Goal: Transaction & Acquisition: Book appointment/travel/reservation

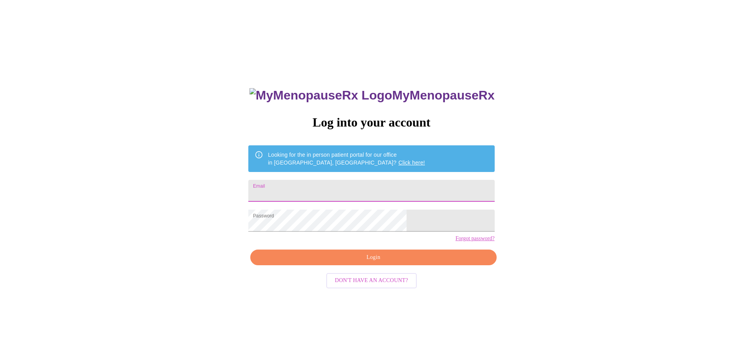
click at [316, 189] on input "Email" at bounding box center [371, 191] width 246 height 22
type input "janbo0721@cox.net"
click at [379, 263] on span "Login" at bounding box center [373, 258] width 228 height 10
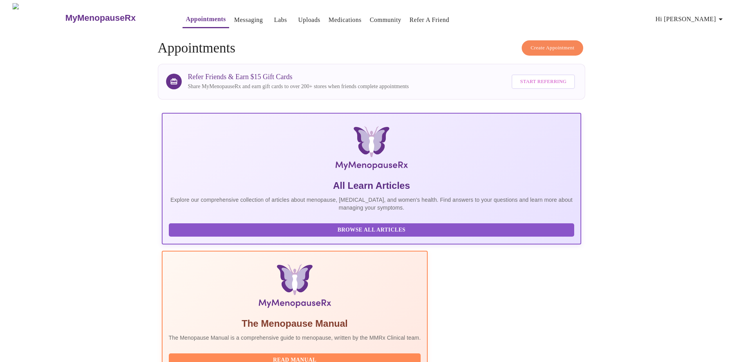
click at [548, 49] on button "Create Appointment" at bounding box center [553, 47] width 62 height 15
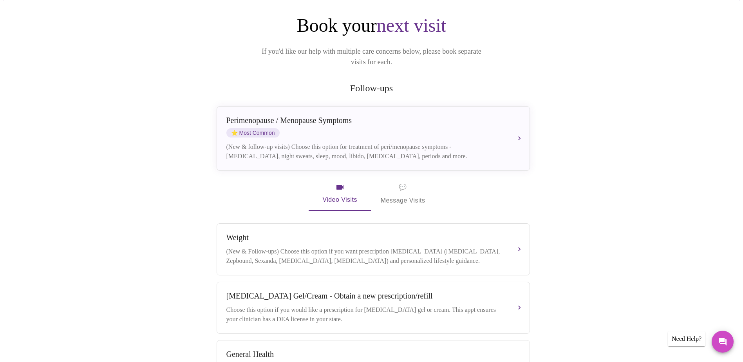
scroll to position [78, 0]
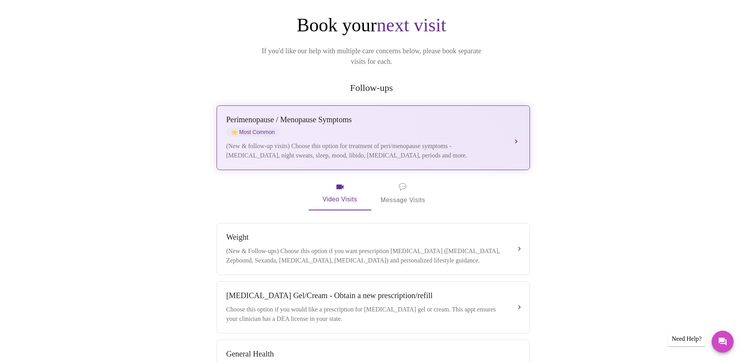
click at [438, 141] on div "(New & follow-up visits) Choose this option for treatment of peri/menopause sym…" at bounding box center [366, 150] width 278 height 19
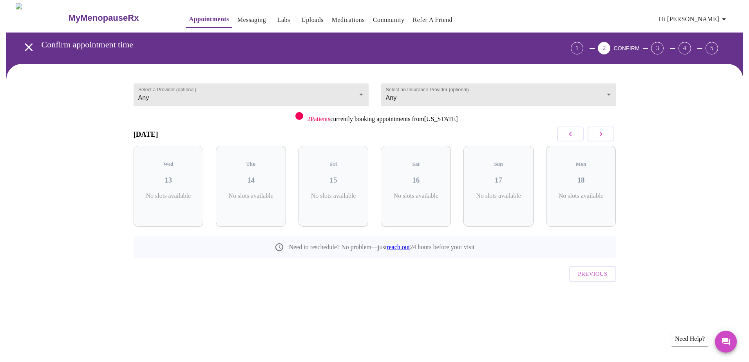
scroll to position [0, 0]
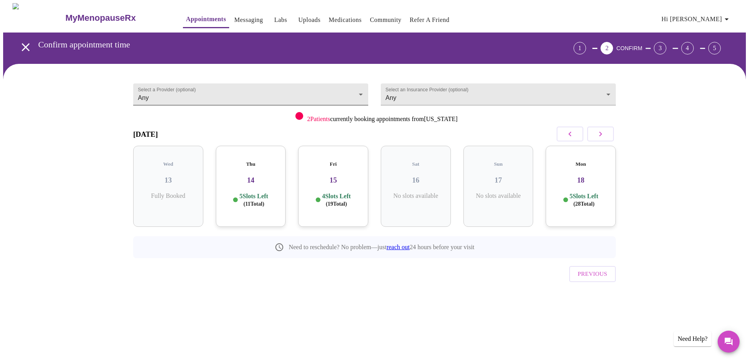
click at [356, 97] on body "MyMenopauseRx Appointments Messaging Labs Uploads Medications Community Refer a…" at bounding box center [374, 162] width 743 height 318
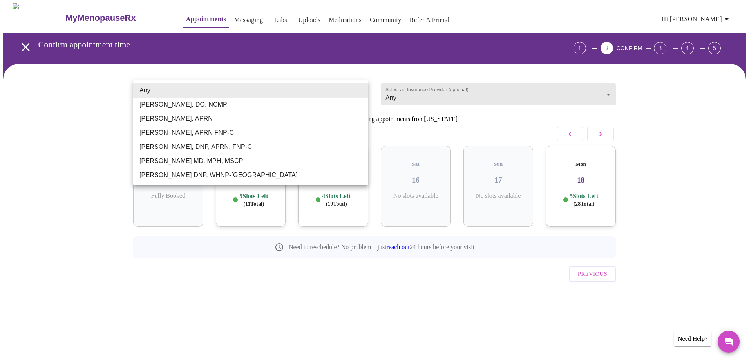
click at [294, 91] on li "Any" at bounding box center [250, 90] width 235 height 14
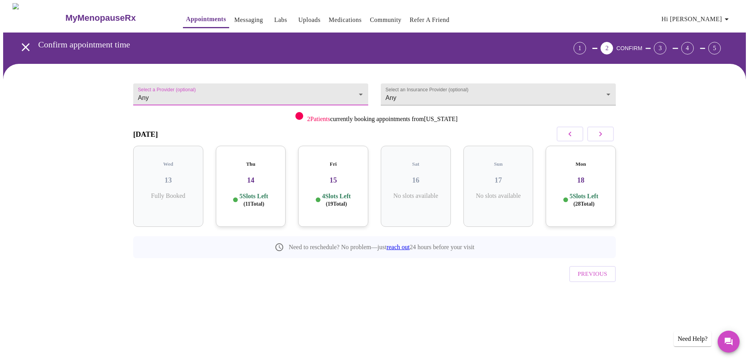
click at [607, 134] on button "button" at bounding box center [601, 134] width 27 height 15
click at [564, 131] on button "button" at bounding box center [570, 134] width 27 height 15
click at [437, 183] on div "Fri 15 4 Slots Left ( 19 Total)" at bounding box center [416, 186] width 70 height 81
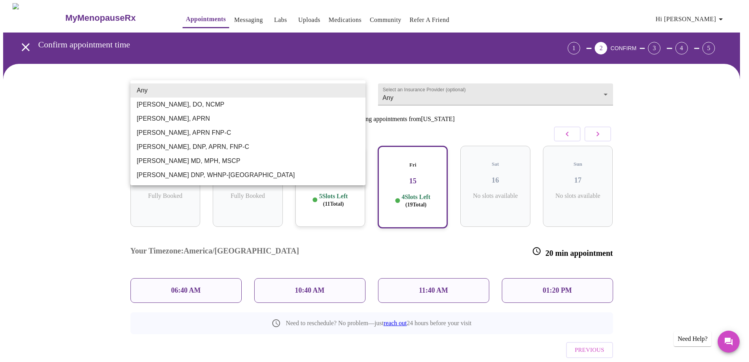
click at [358, 93] on body "MyMenopauseRx Appointments Messaging Labs Uploads Medications Community Refer a…" at bounding box center [374, 200] width 743 height 394
click at [321, 103] on li "Barbra S Hanna, DO, NCMP" at bounding box center [248, 105] width 235 height 14
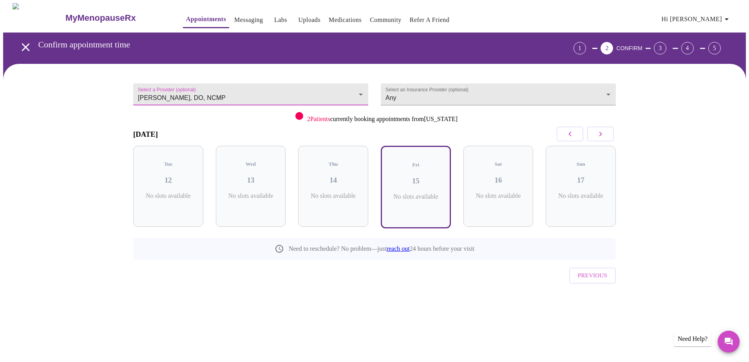
click at [362, 92] on body "MyMenopauseRx Appointments Messaging Labs Uploads Medications Community Refer a…" at bounding box center [374, 163] width 743 height 320
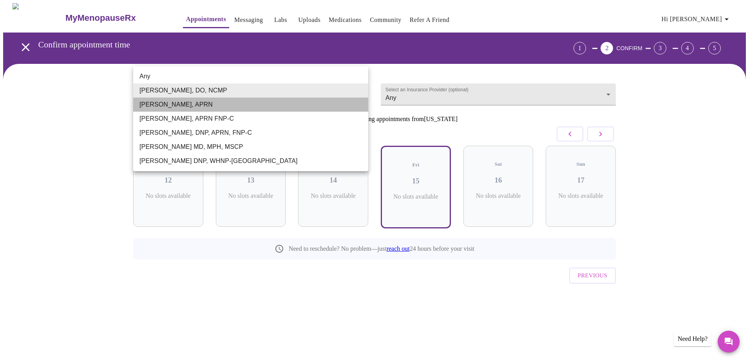
click at [349, 109] on li "Emilie McLain, APRN" at bounding box center [250, 105] width 235 height 14
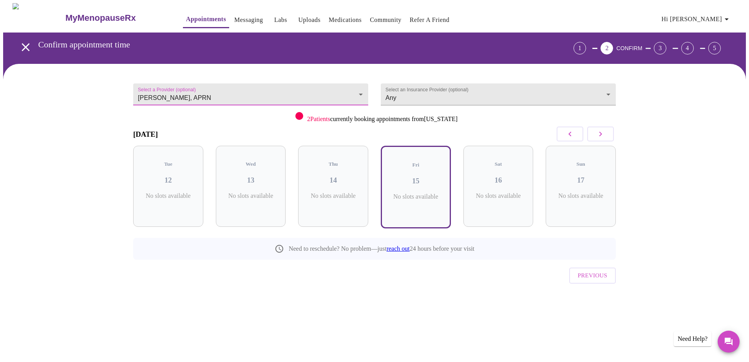
click at [605, 137] on icon "button" at bounding box center [600, 133] width 9 height 9
click at [361, 90] on body "MyMenopauseRx Appointments Messaging Labs Uploads Medications Community Refer a…" at bounding box center [374, 162] width 743 height 318
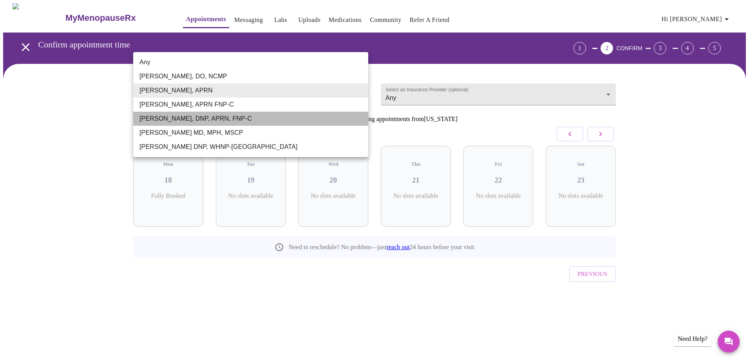
click at [324, 113] on li "Jillian Montefusco, DNP, APRN, FNP-C" at bounding box center [250, 119] width 235 height 14
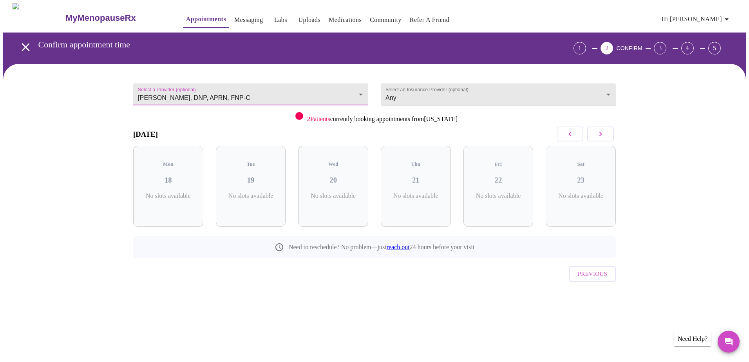
click at [603, 140] on button "button" at bounding box center [601, 134] width 27 height 15
click at [601, 136] on icon "button" at bounding box center [600, 133] width 9 height 9
click at [359, 89] on body "MyMenopauseRx Appointments Messaging Labs Uploads Medications Community Refer a…" at bounding box center [374, 162] width 743 height 318
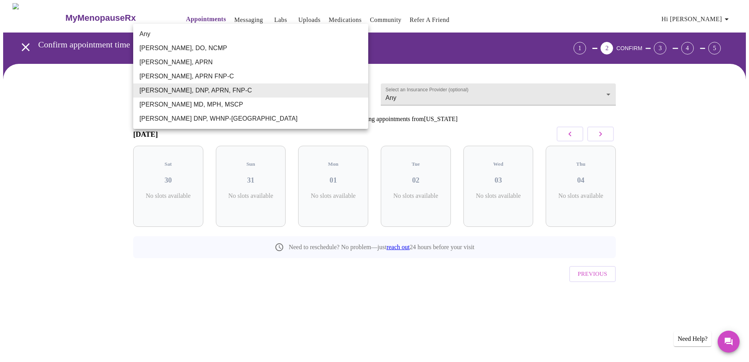
click at [349, 120] on li "Laura Smith DNP, WHNP-BC" at bounding box center [250, 119] width 235 height 14
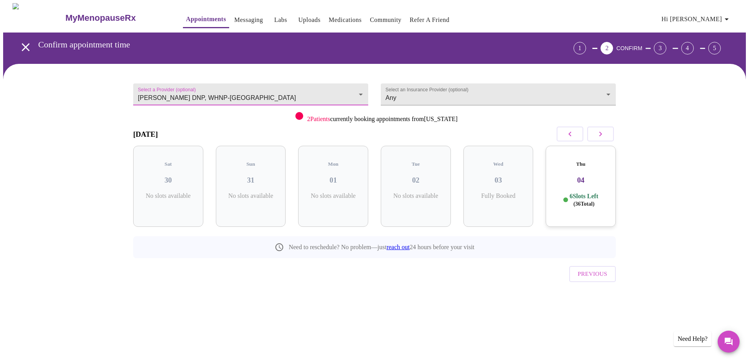
click at [602, 137] on icon "button" at bounding box center [600, 133] width 9 height 9
click at [361, 92] on body "MyMenopauseRx Appointments Messaging Labs Uploads Medications Community Refer a…" at bounding box center [374, 162] width 743 height 318
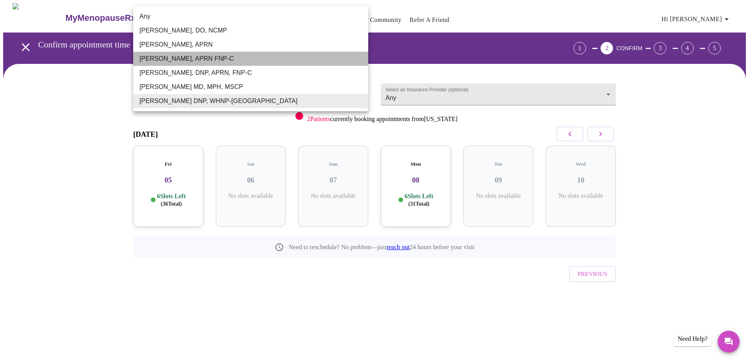
click at [165, 60] on li "Kelly Perisin, APRN FNP-C" at bounding box center [250, 59] width 235 height 14
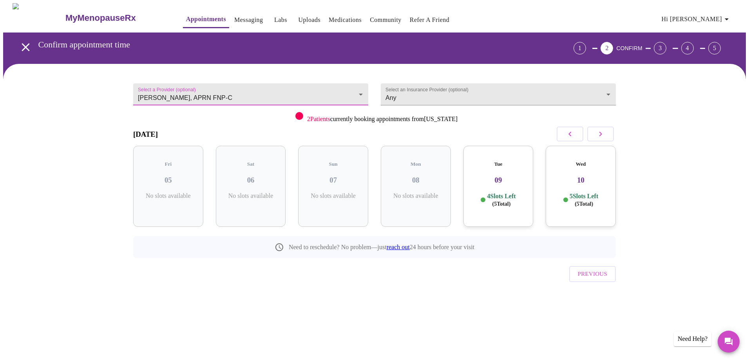
click at [568, 134] on icon "button" at bounding box center [570, 133] width 9 height 9
click at [570, 128] on button "button" at bounding box center [570, 134] width 27 height 15
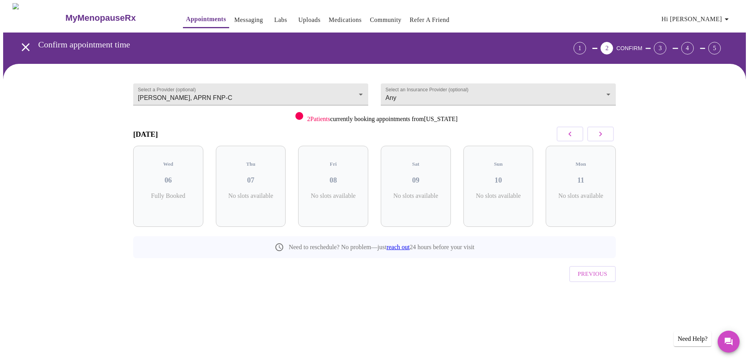
click at [570, 128] on button "button" at bounding box center [570, 134] width 27 height 15
click at [604, 136] on icon "button" at bounding box center [600, 133] width 9 height 9
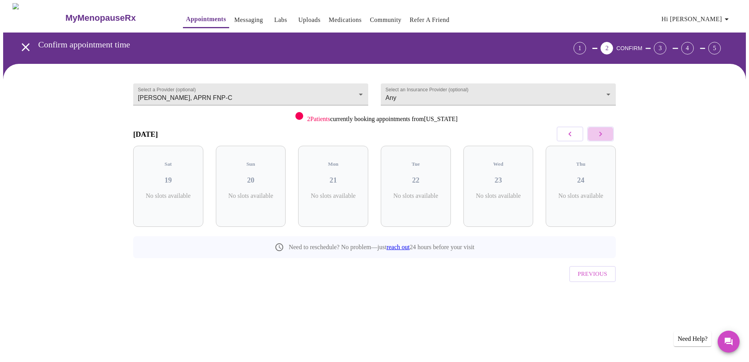
click at [604, 136] on icon "button" at bounding box center [600, 133] width 9 height 9
click at [603, 133] on icon "button" at bounding box center [600, 133] width 9 height 9
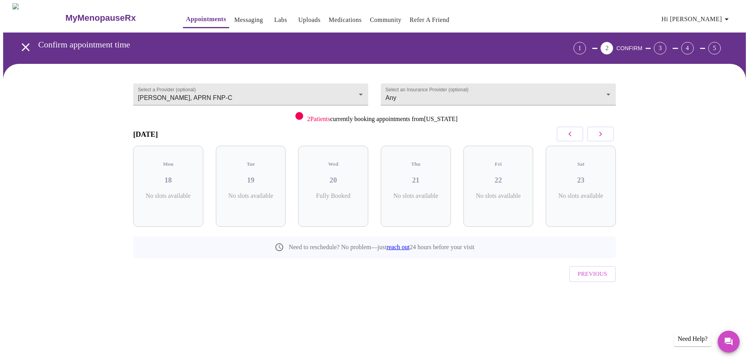
click at [563, 132] on button "button" at bounding box center [570, 134] width 27 height 15
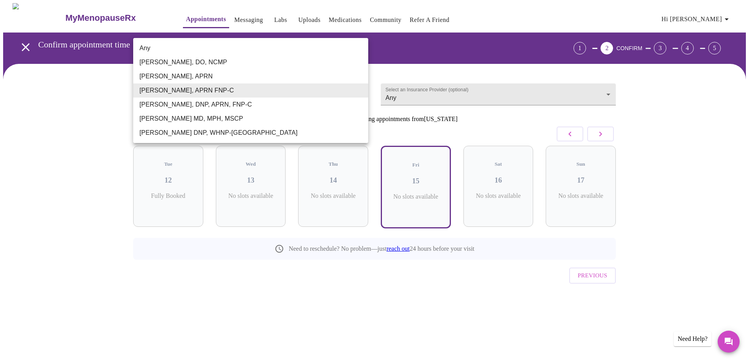
click at [359, 93] on body "MyMenopauseRx Appointments Messaging Labs Uploads Medications Community Refer a…" at bounding box center [374, 163] width 743 height 320
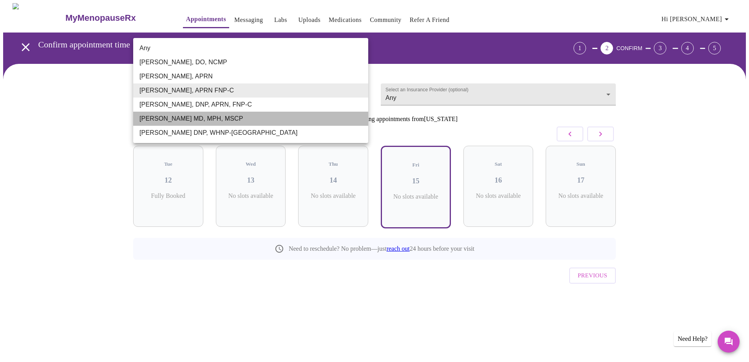
click at [267, 114] on li "Vadim Gelman MD, MPH, MSCP" at bounding box center [250, 119] width 235 height 14
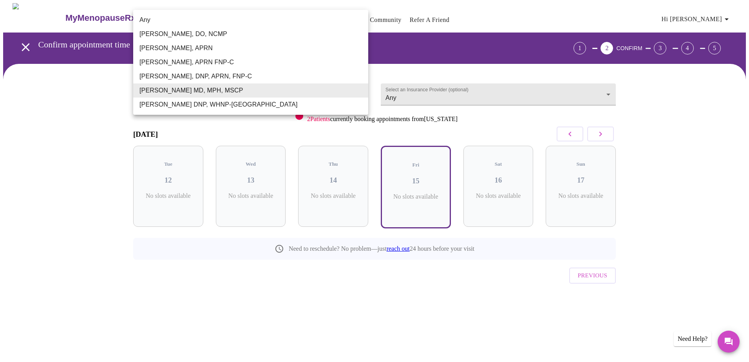
click at [364, 92] on body "MyMenopauseRx Appointments Messaging Labs Uploads Medications Community Refer a…" at bounding box center [374, 163] width 743 height 320
click at [341, 105] on li "Laura Smith DNP, WHNP-BC" at bounding box center [250, 105] width 235 height 14
type input "Laura Smith DNP, WHNP-BC"
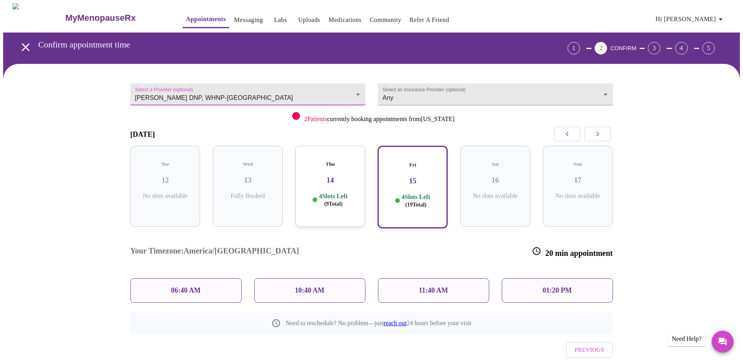
click at [595, 134] on icon "button" at bounding box center [597, 133] width 9 height 9
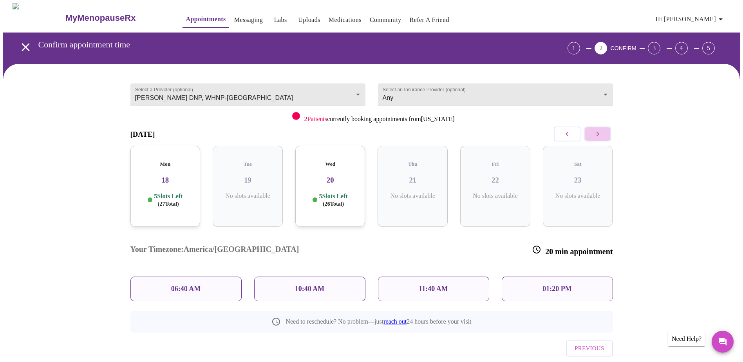
click at [595, 134] on button "button" at bounding box center [598, 134] width 27 height 15
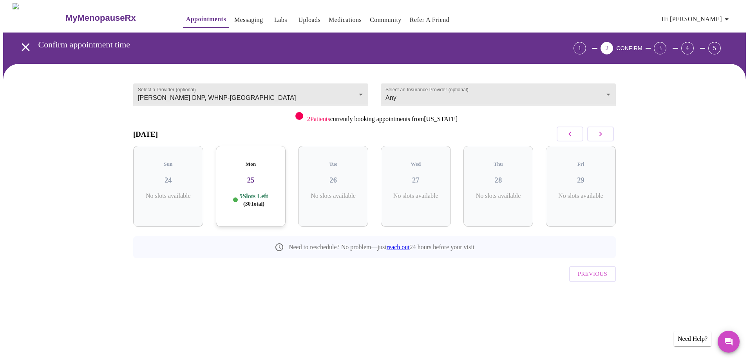
click at [595, 134] on button "button" at bounding box center [601, 134] width 27 height 15
click at [598, 134] on icon "button" at bounding box center [600, 133] width 9 height 9
click at [600, 134] on icon "button" at bounding box center [600, 133] width 9 height 9
